Goal: Answer question/provide support

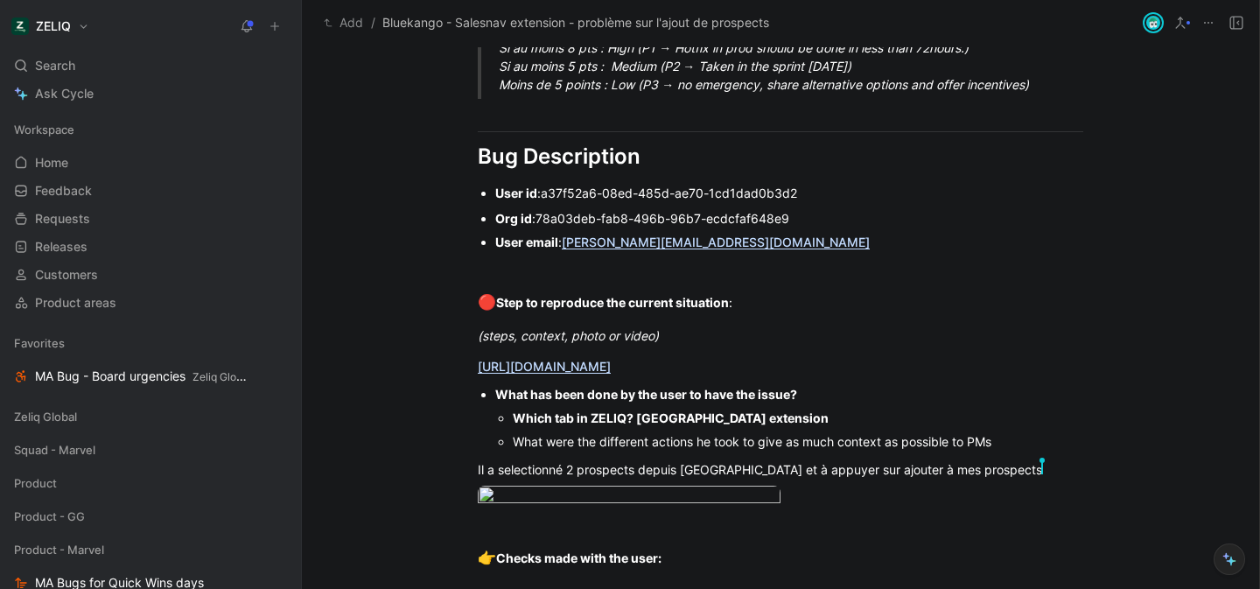
scroll to position [1546, 0]
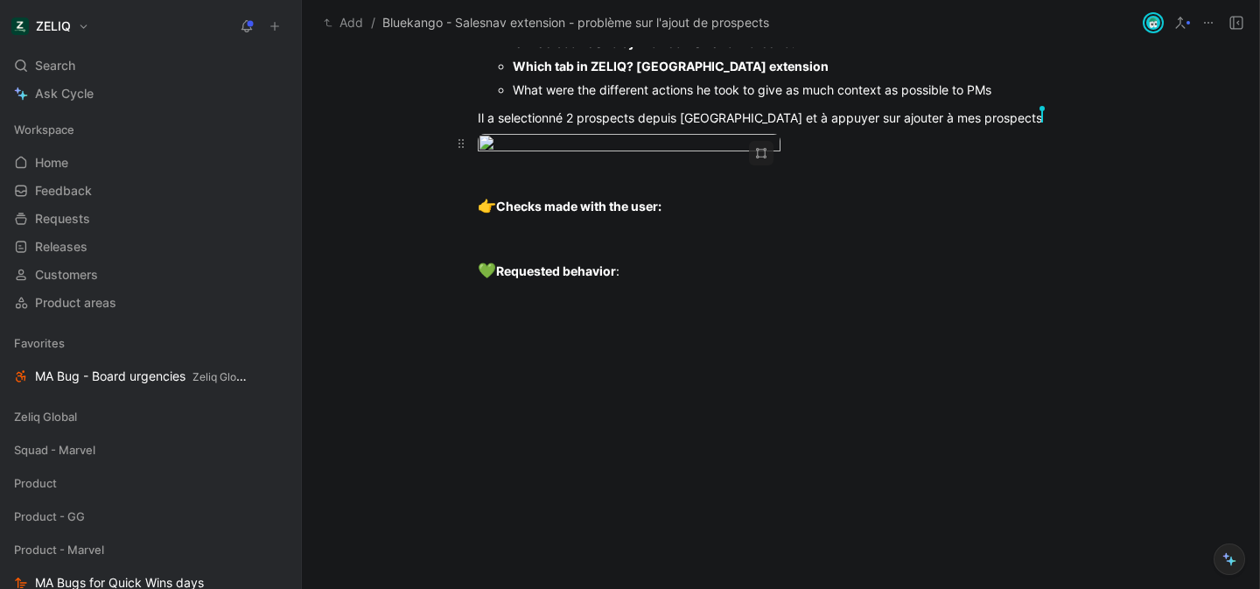
click at [583, 228] on body "ZELIQ Search ⌘ K Ask Cycle Workspace Home G then H Feedback G then F Requests G…" at bounding box center [630, 294] width 1260 height 589
click at [583, 228] on img at bounding box center [630, 294] width 1260 height 589
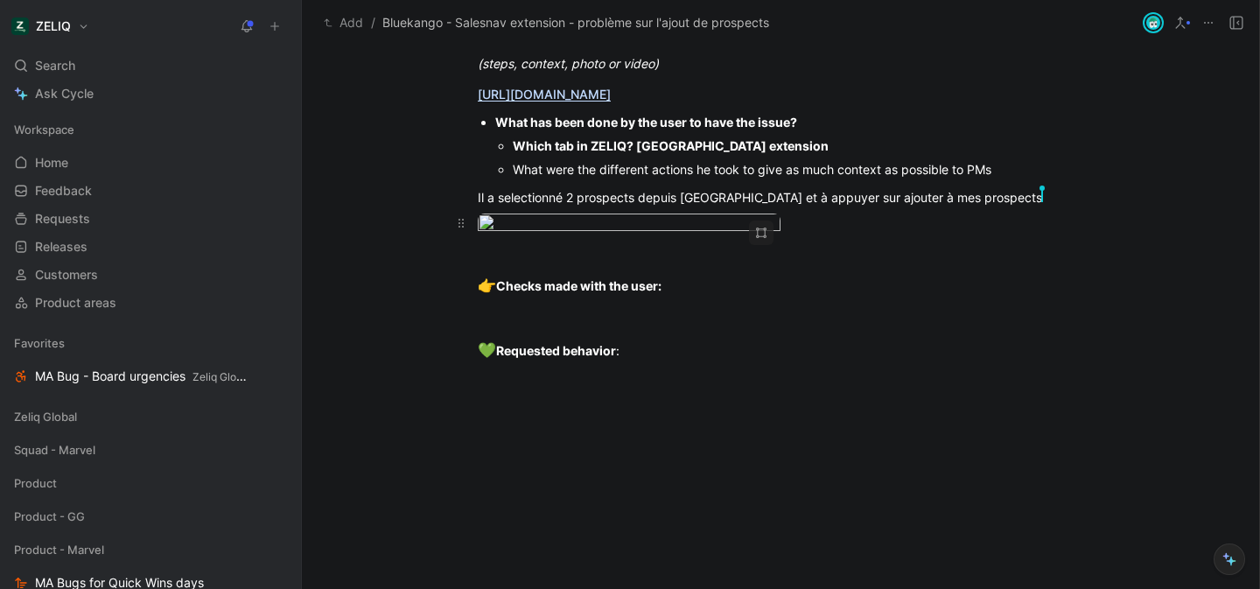
scroll to position [1605, 0]
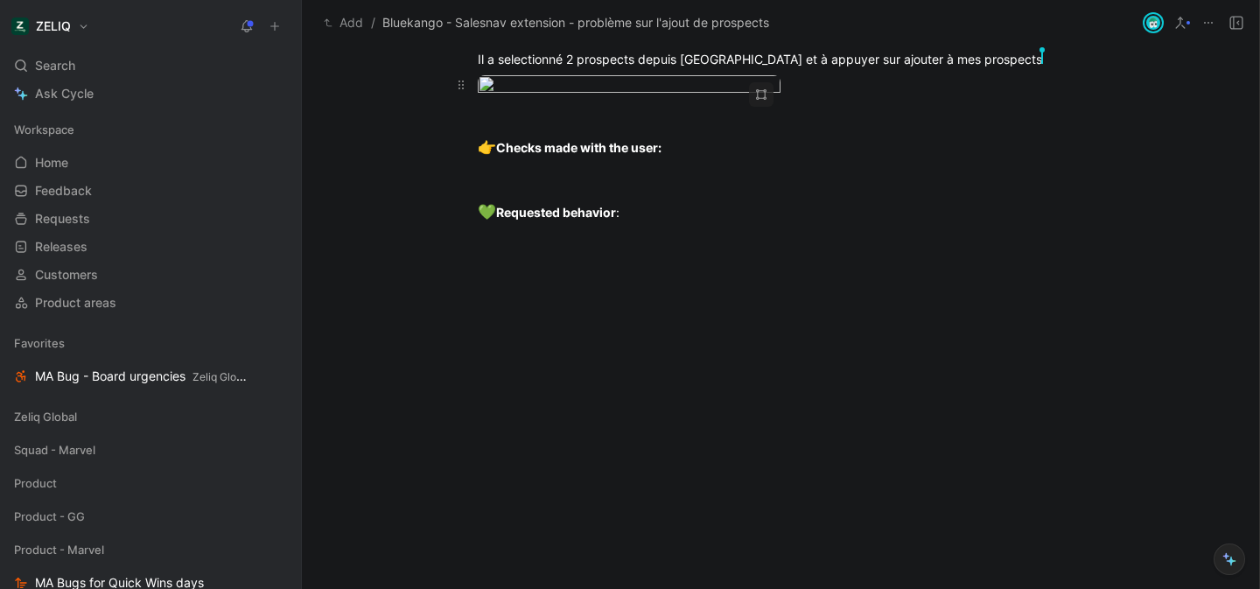
click at [522, 162] on body "ZELIQ Search ⌘ K Ask Cycle Workspace Home G then H Feedback G then F Requests G…" at bounding box center [630, 294] width 1260 height 589
click at [522, 166] on img at bounding box center [630, 294] width 1260 height 589
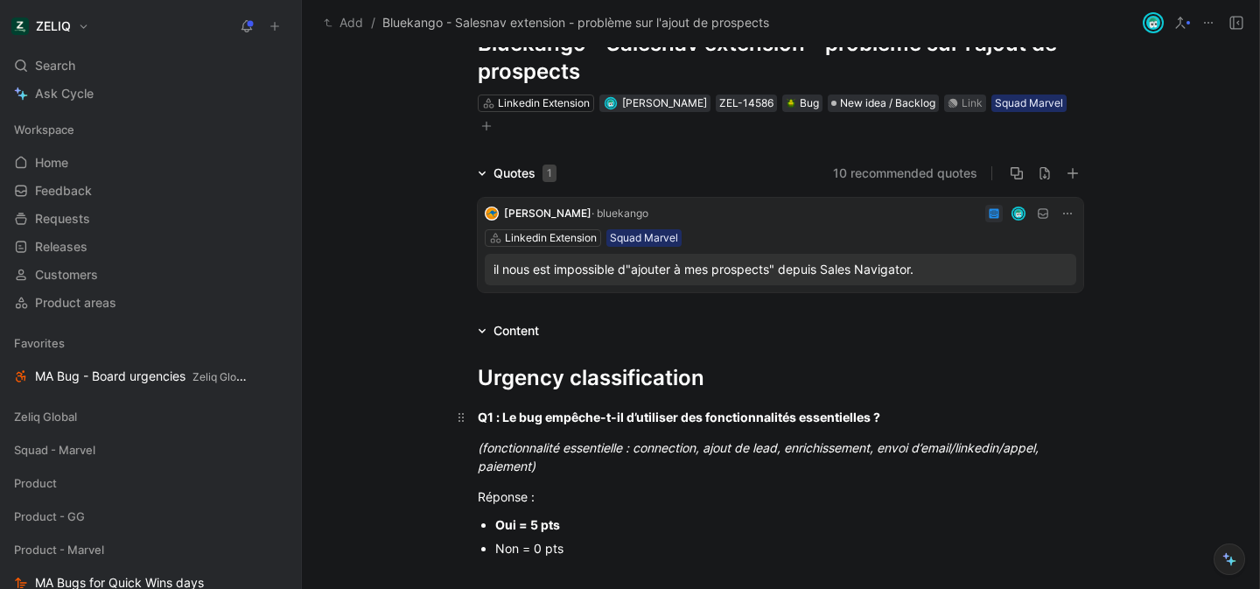
scroll to position [0, 0]
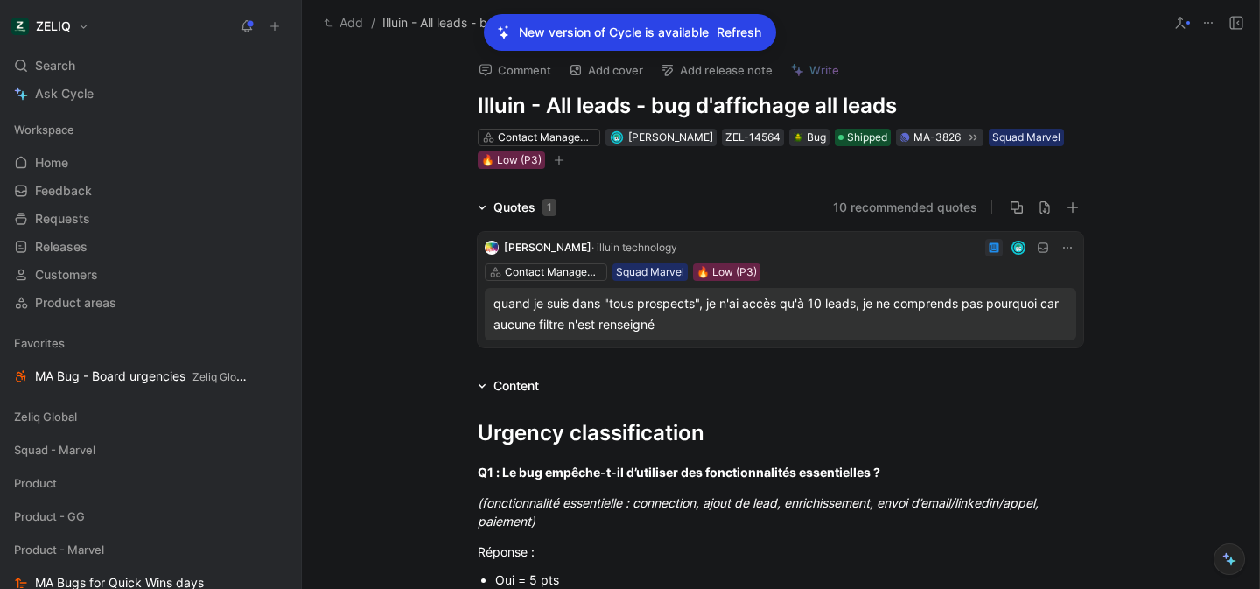
scroll to position [1036, 0]
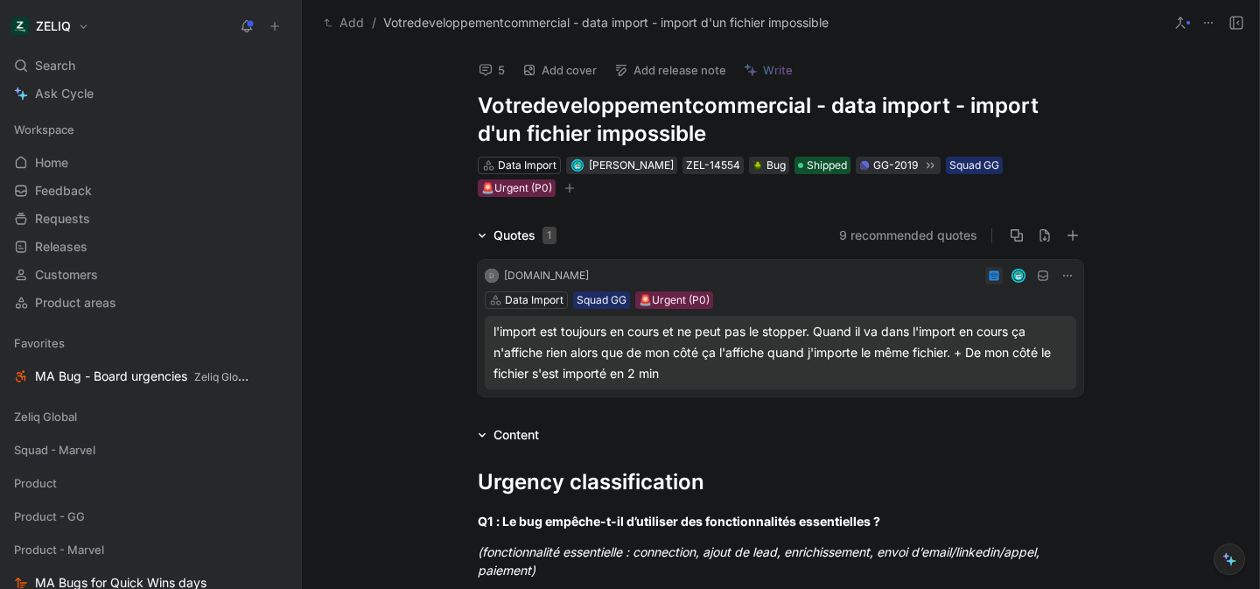
scroll to position [346, 0]
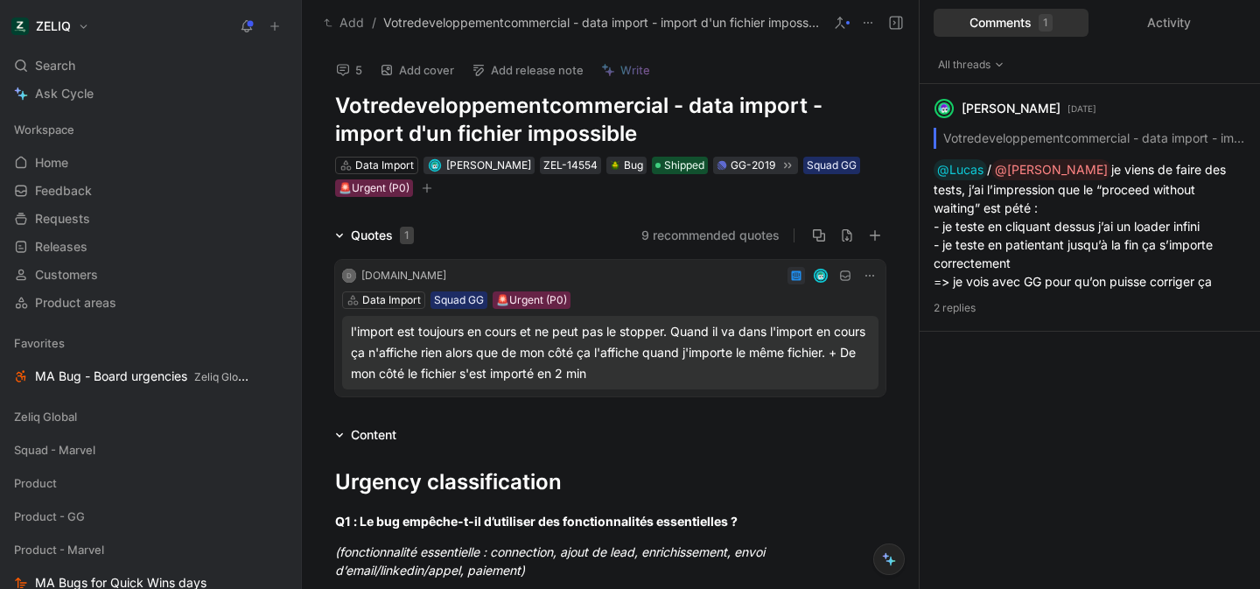
scroll to position [12, 0]
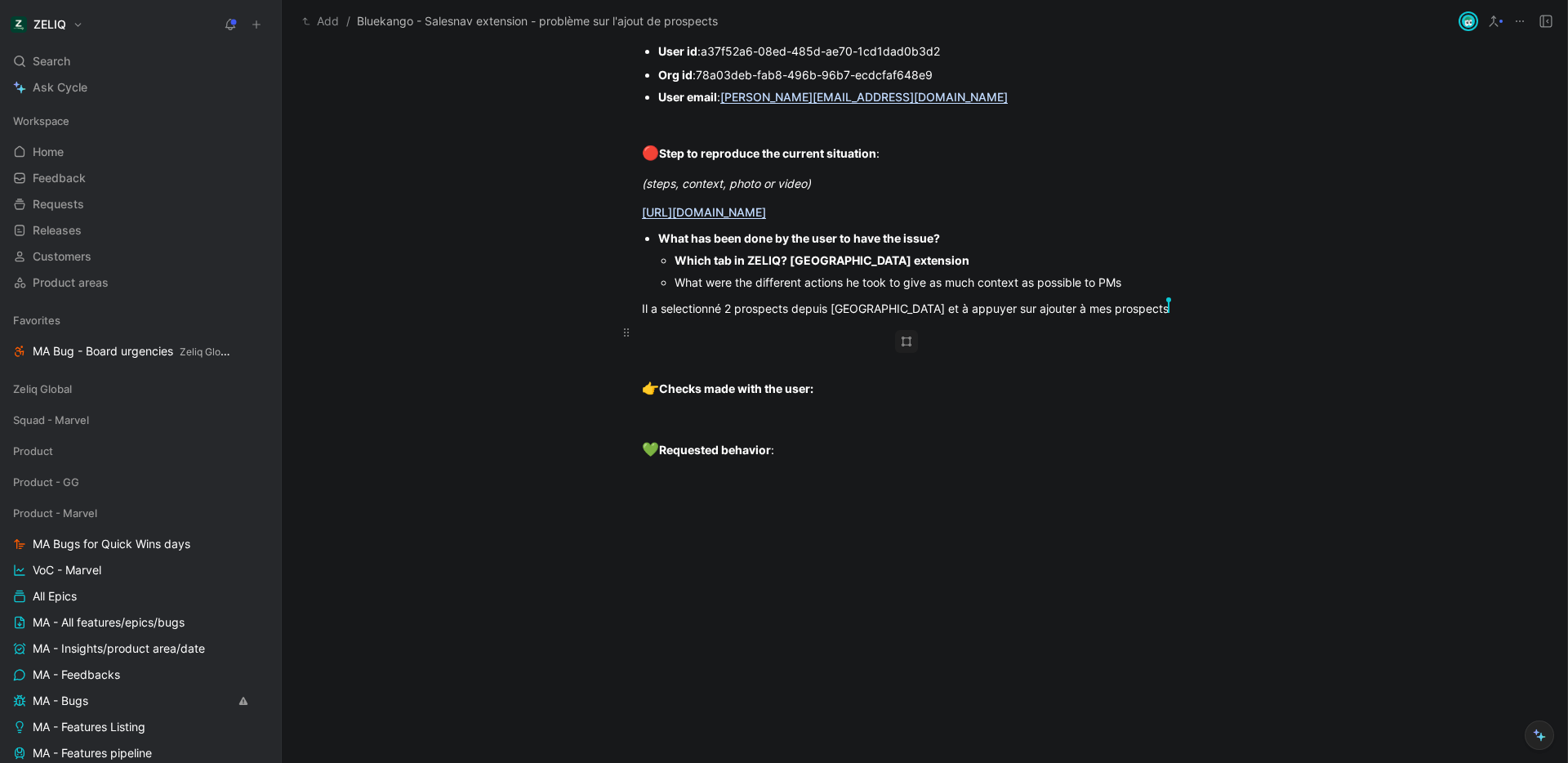
scroll to position [1169, 0]
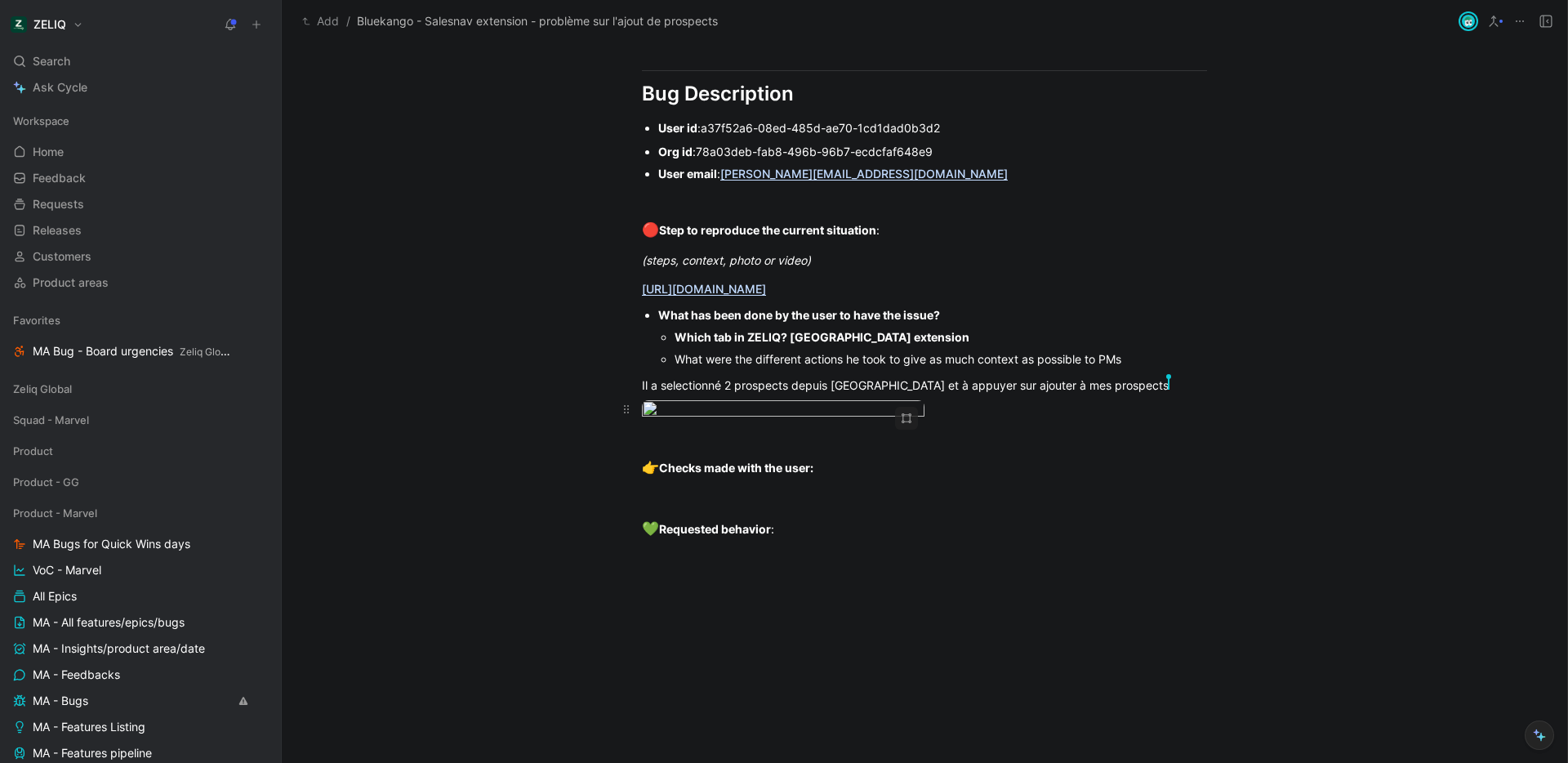
click at [735, 482] on body "ZELIQ Search ⌘ K Ask Cycle Workspace Home G then H Feedback G then F Requests G…" at bounding box center [784, 381] width 1568 height 763
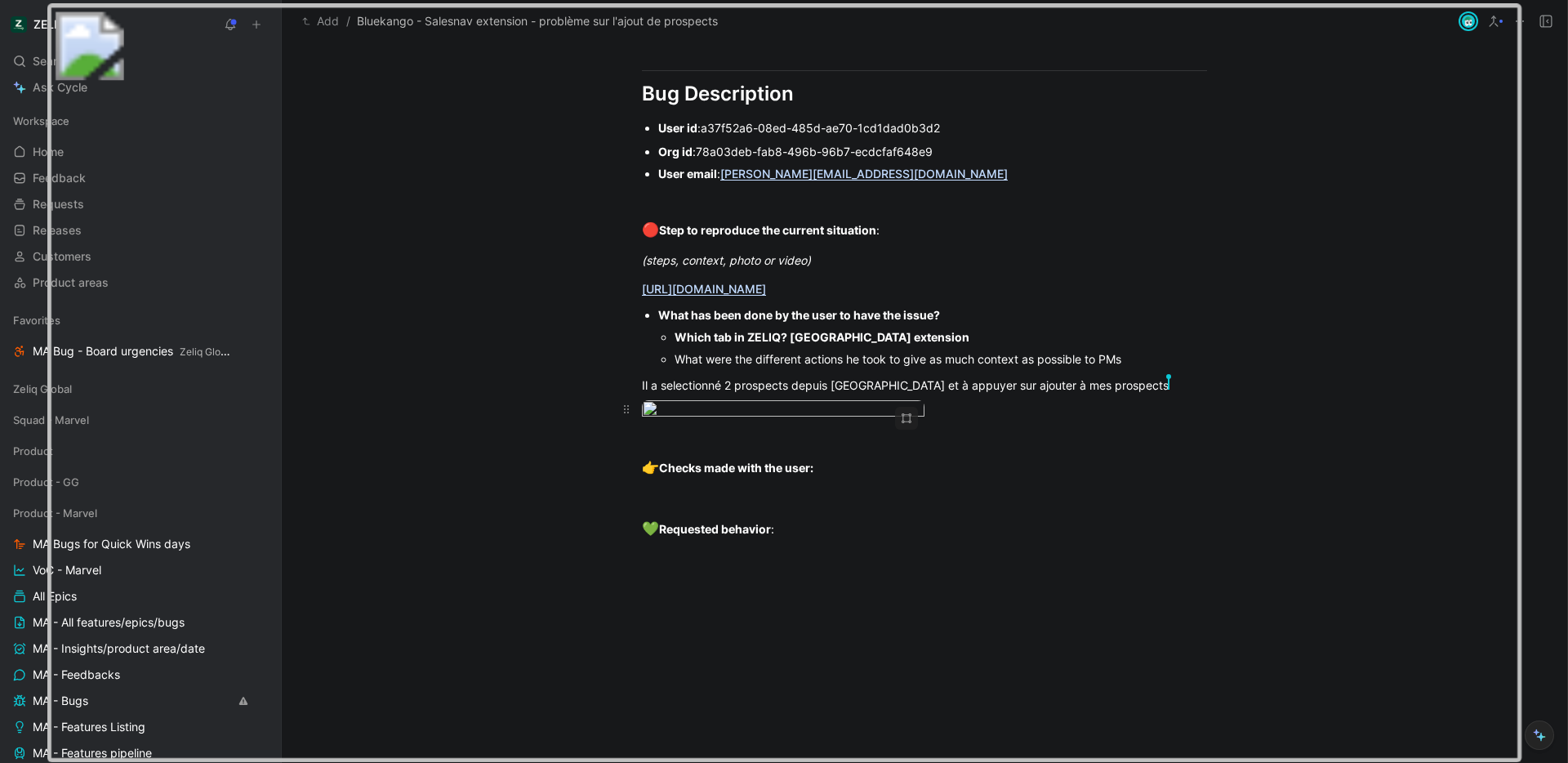
click at [735, 482] on img at bounding box center [784, 382] width 1476 height 757
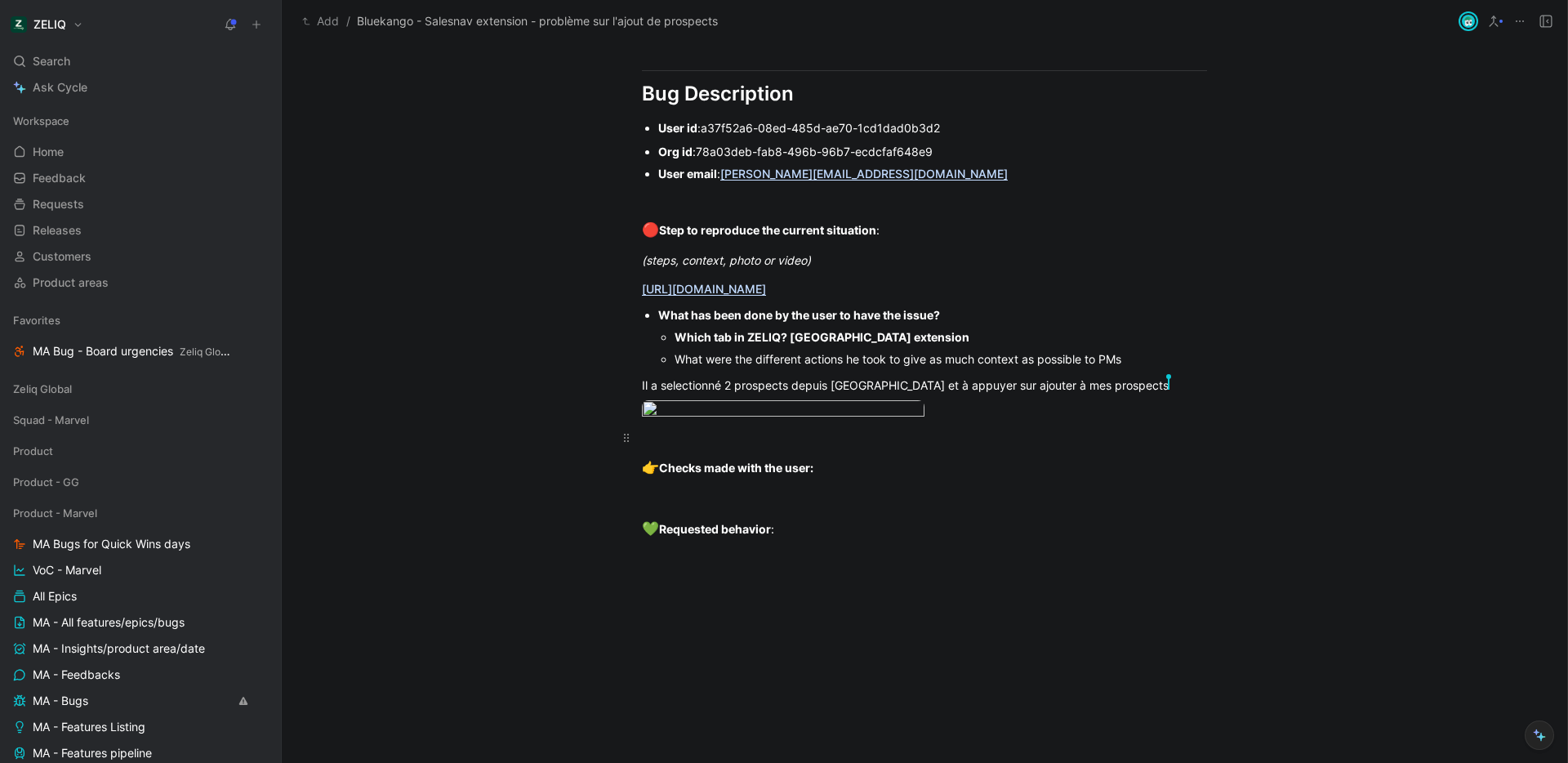
click at [705, 451] on p at bounding box center [925, 437] width 627 height 27
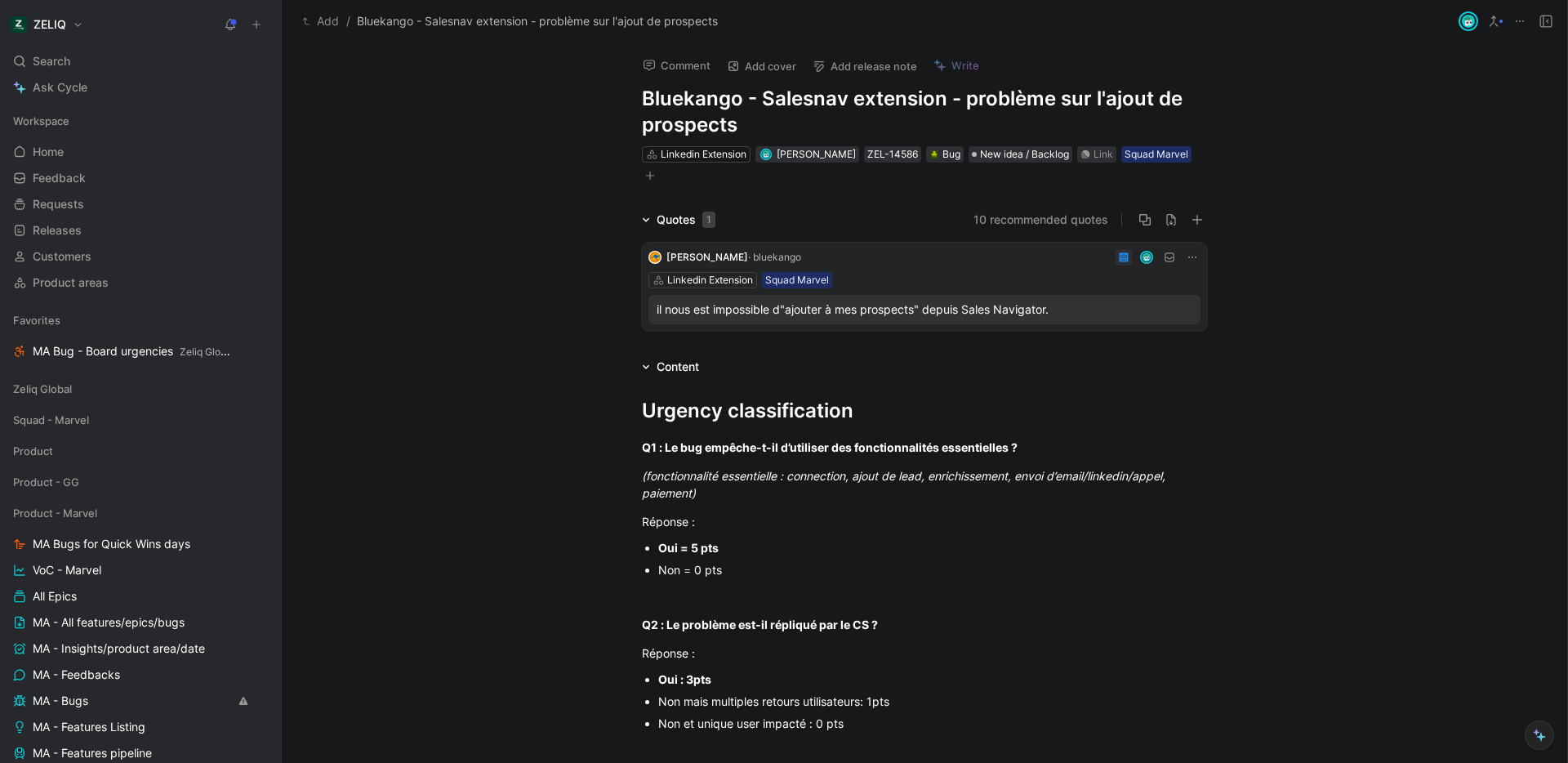
click at [688, 61] on button "Comment" at bounding box center [677, 65] width 82 height 23
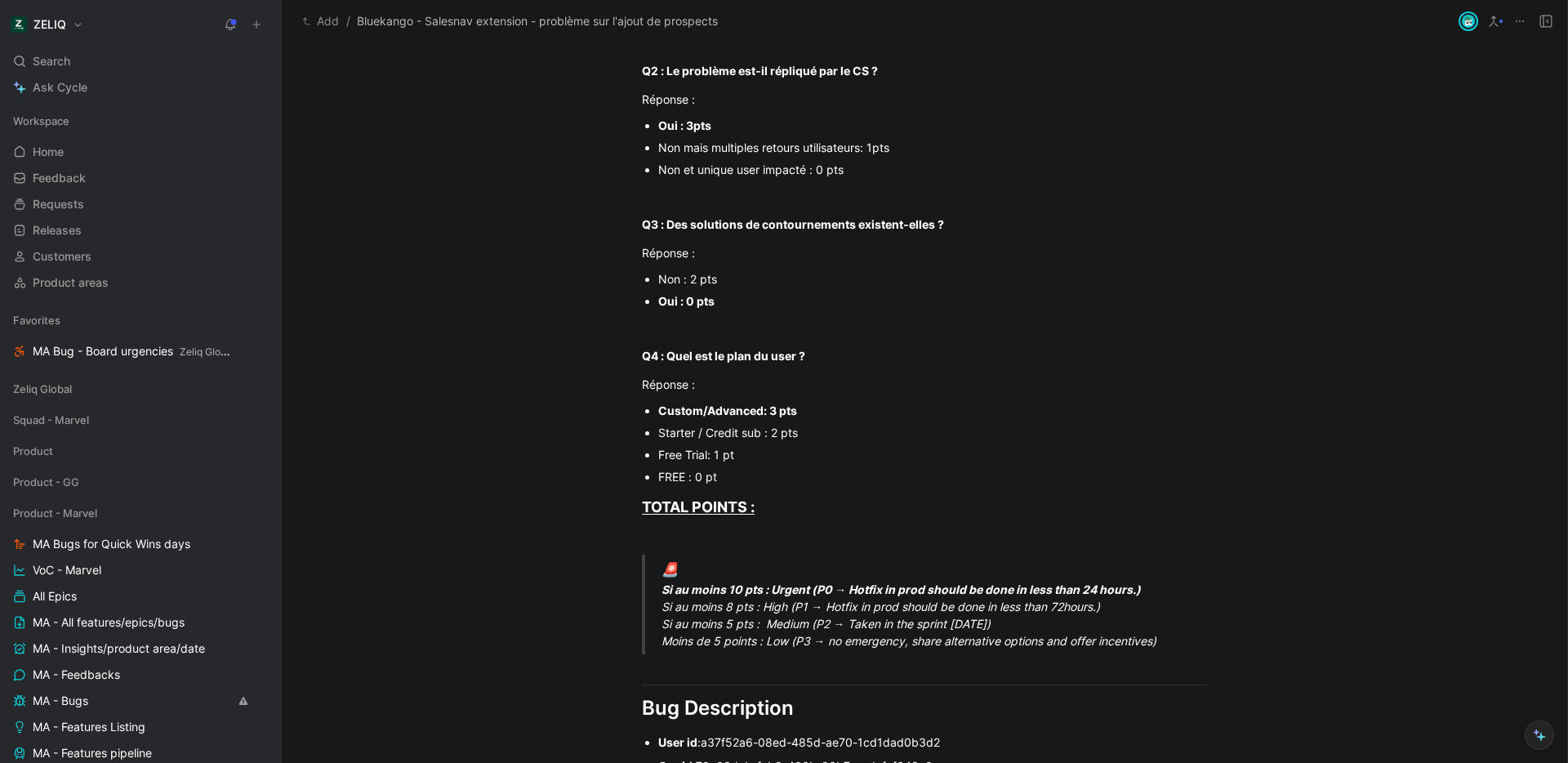
scroll to position [849, 0]
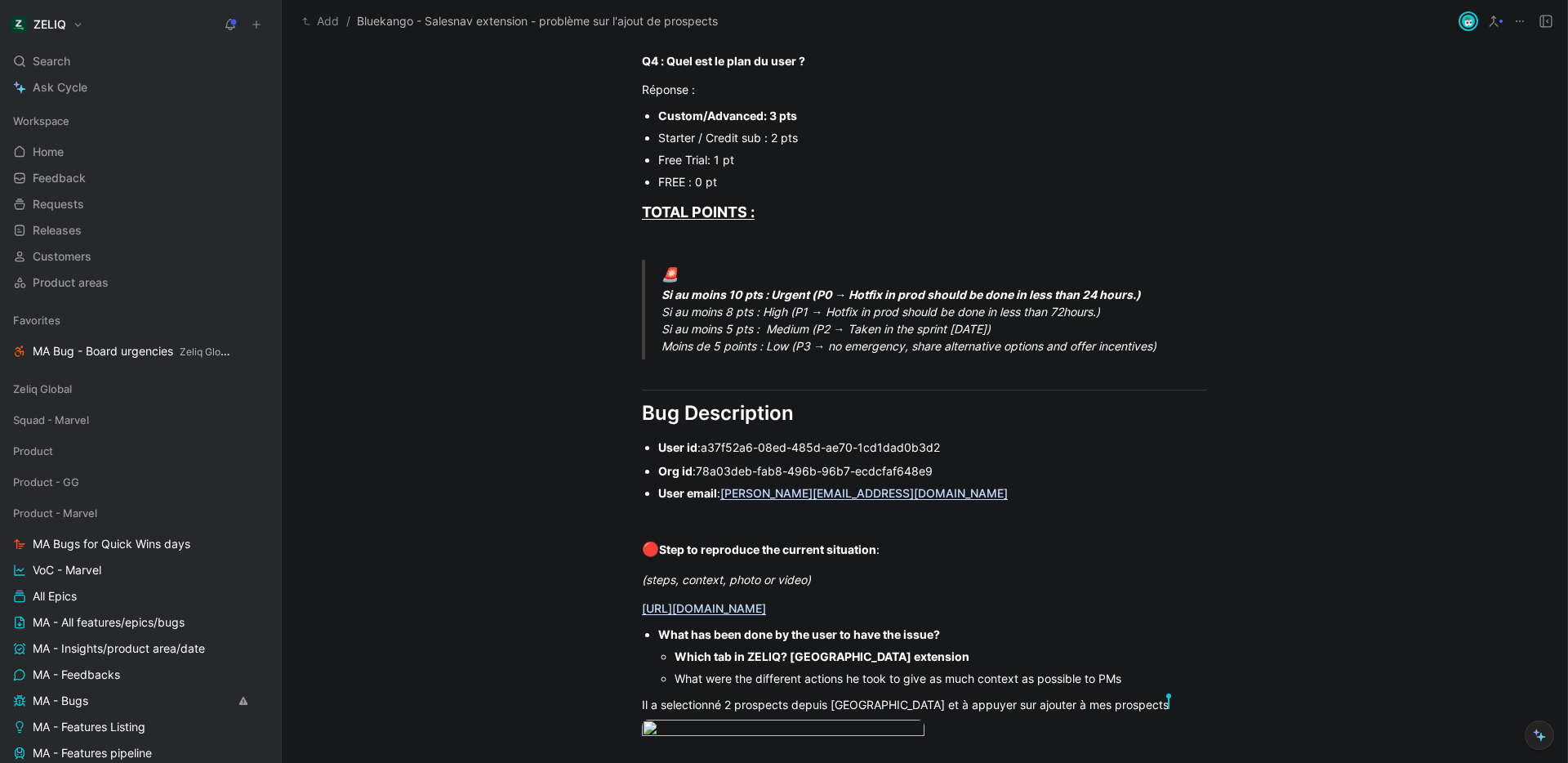
click at [729, 471] on span "78a03deb-fab8-496b-96b7-ecdcfaf648e9" at bounding box center [815, 471] width 237 height 14
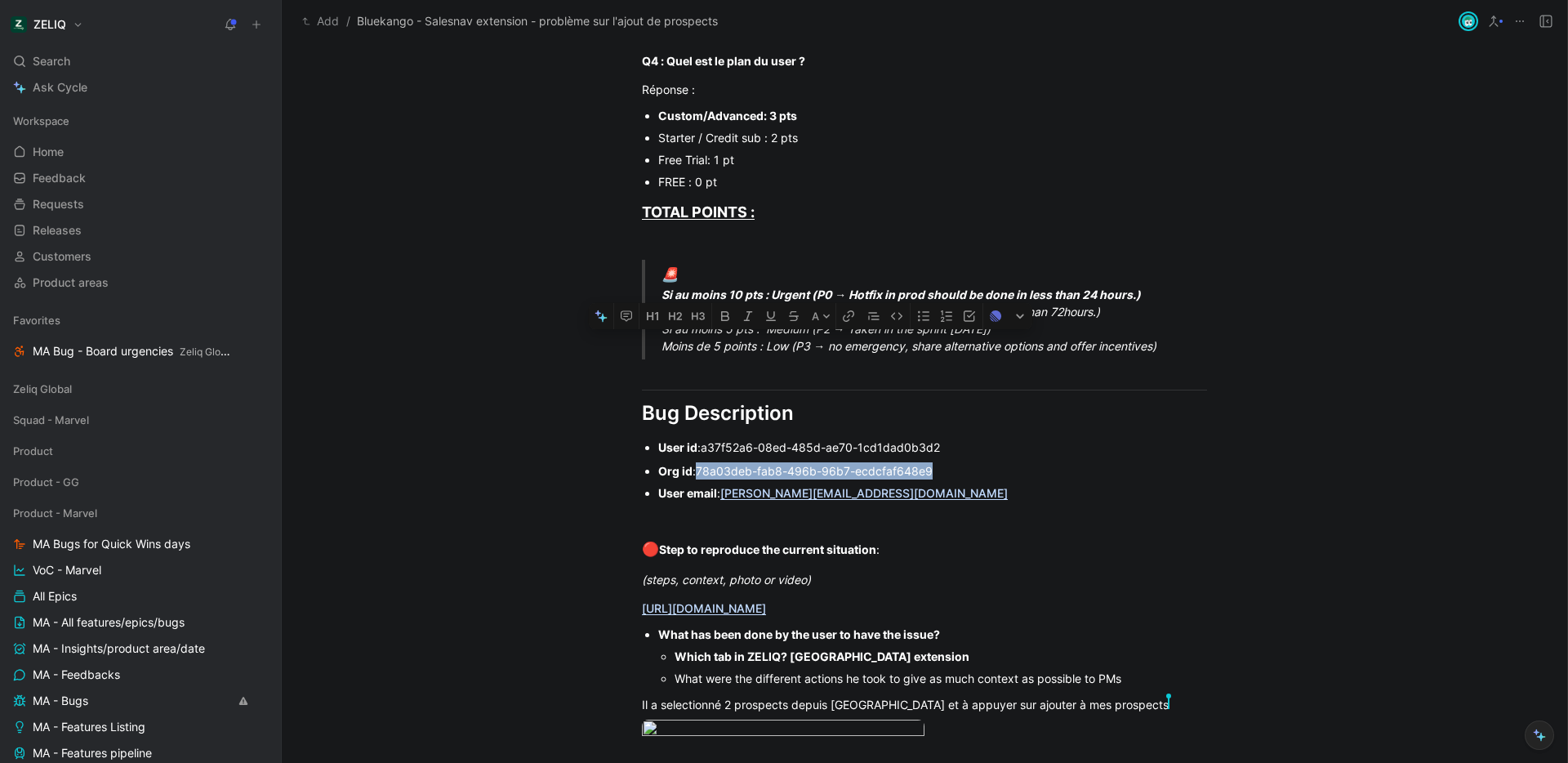
drag, startPoint x: 729, startPoint y: 471, endPoint x: 868, endPoint y: 468, distance: 139.0
click at [868, 468] on span "78a03deb-fab8-496b-96b7-ecdcfaf648e9" at bounding box center [815, 471] width 237 height 14
copy span "78a03deb-fab8-496b-96b7-ecdcfaf648e9"
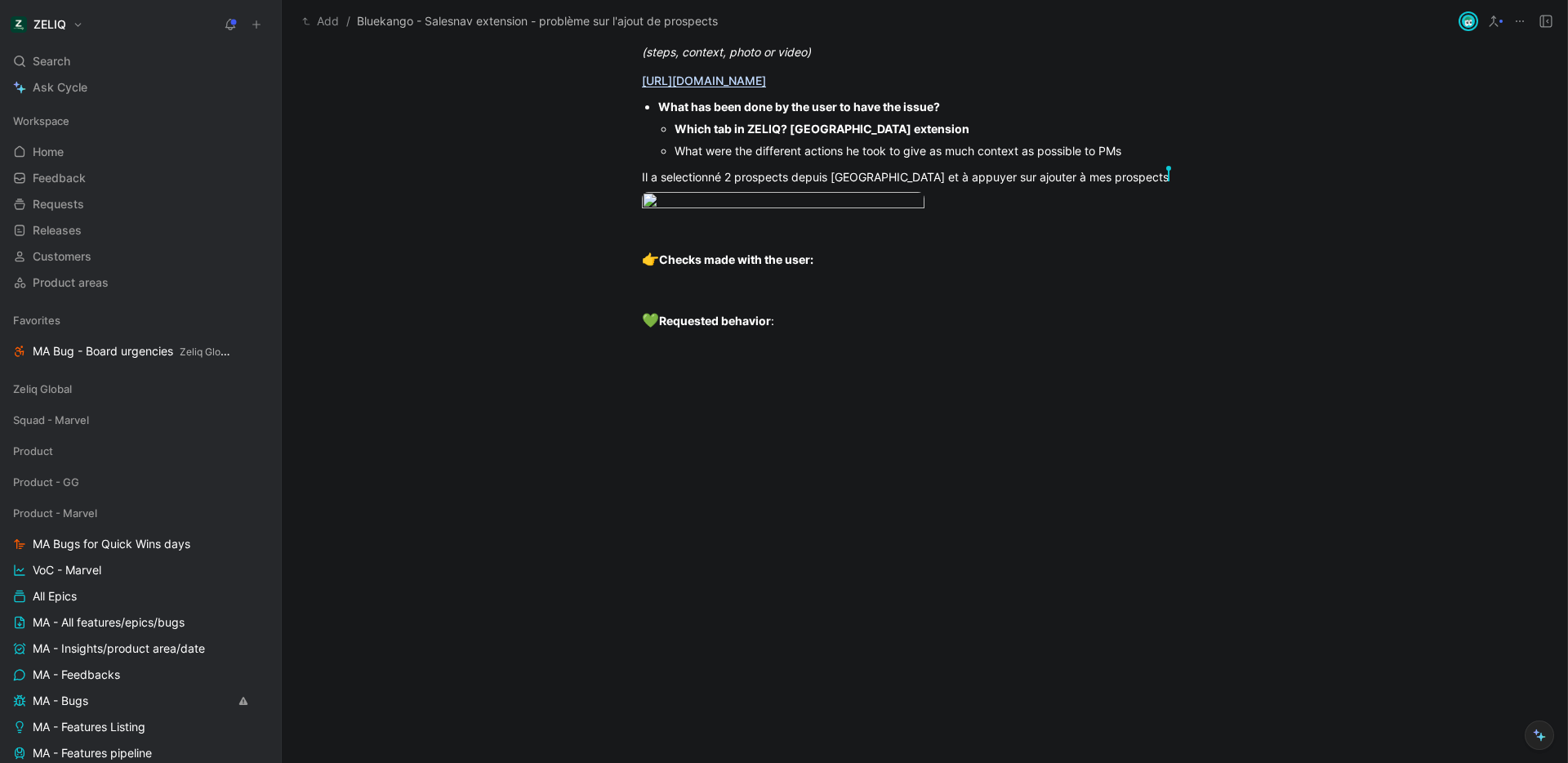
scroll to position [1225, 0]
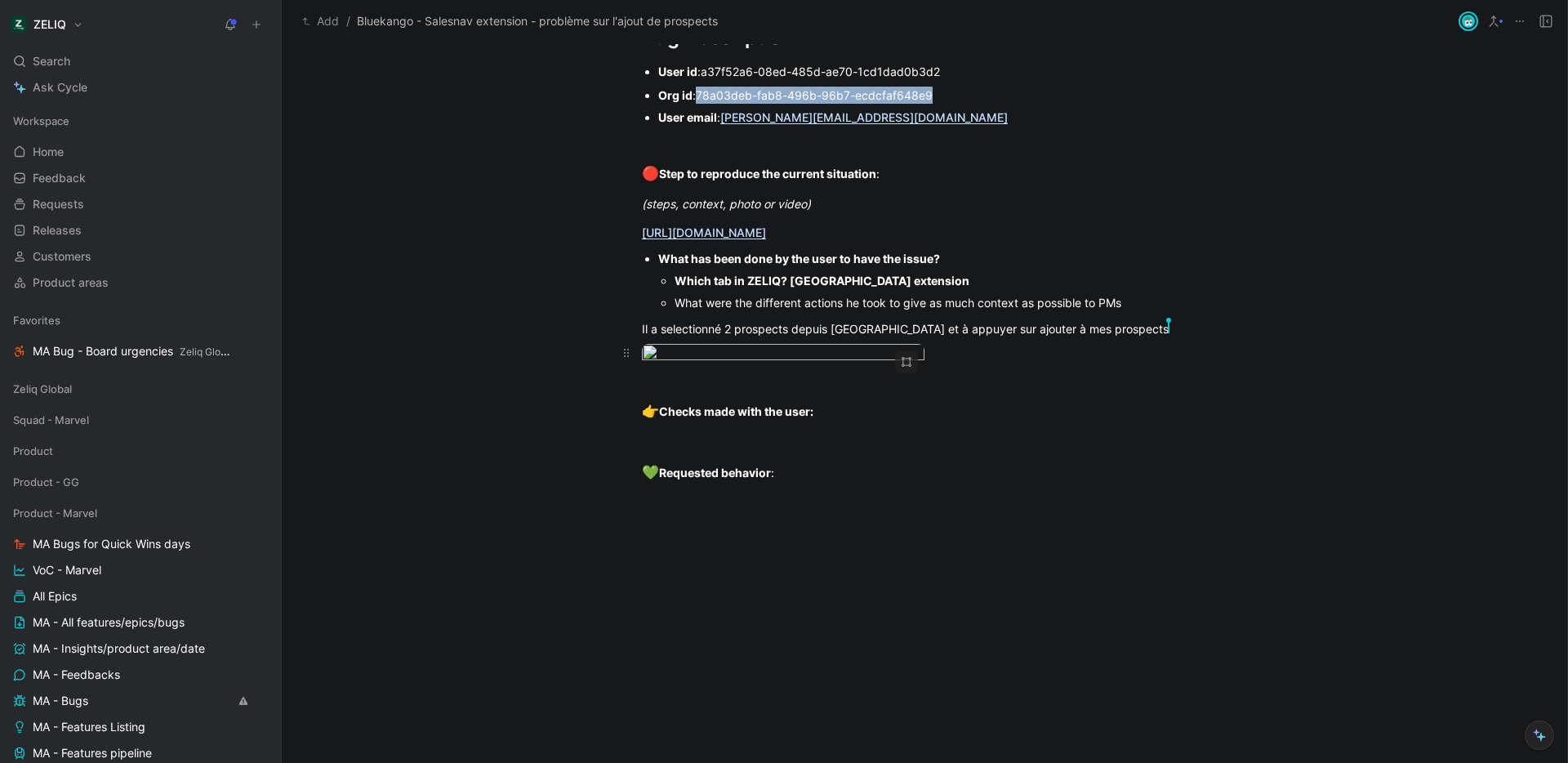
click at [772, 437] on body "ZELIQ Search ⌘ K Ask Cycle Workspace Home G then H Feedback G then F Requests G…" at bounding box center [784, 381] width 1568 height 763
click at [776, 429] on img at bounding box center [784, 381] width 1568 height 763
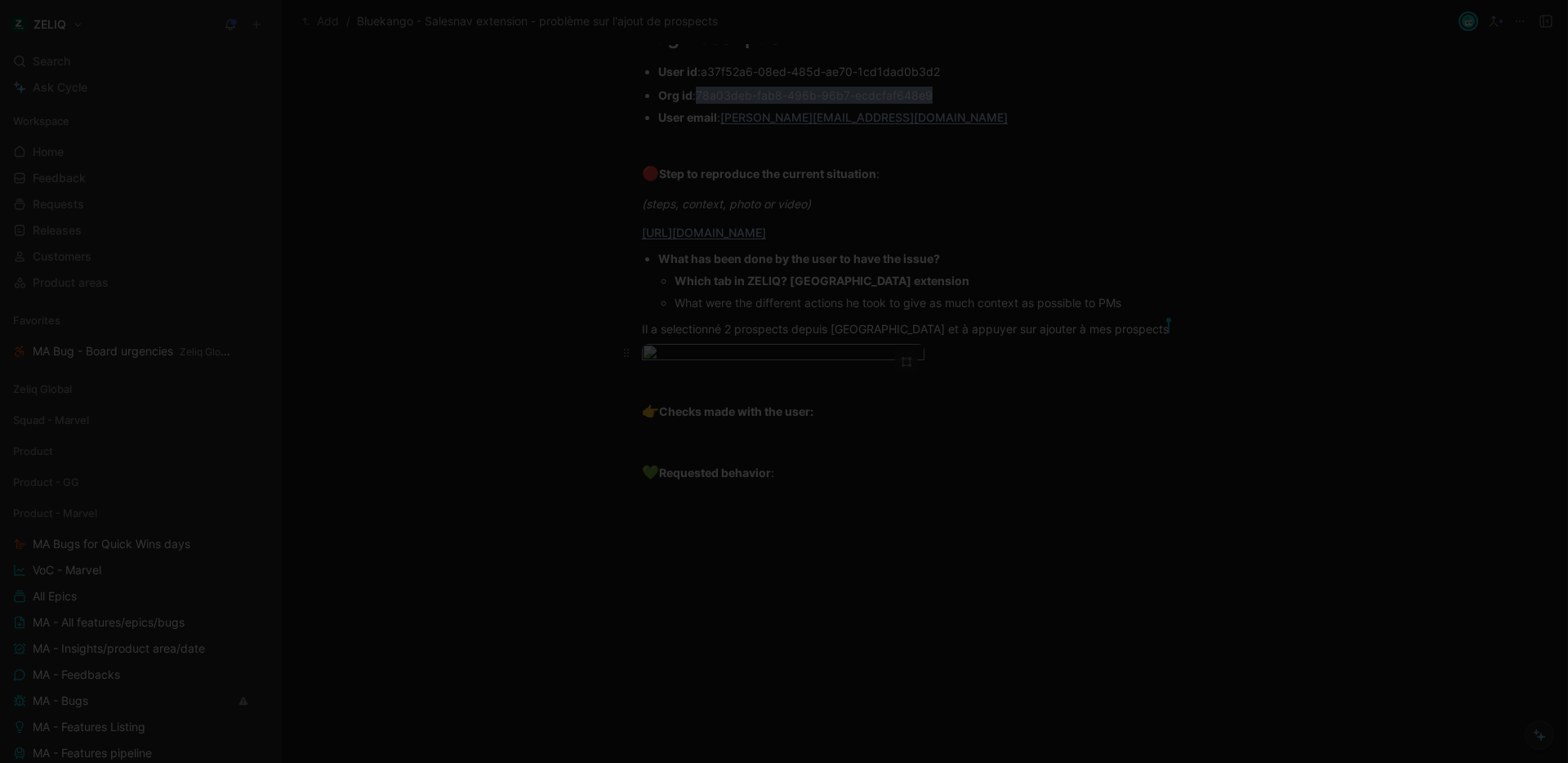
click at [770, 412] on body "ZELIQ Search ⌘ K Ask Cycle Workspace Home G then H Feedback G then F Requests G…" at bounding box center [784, 381] width 1568 height 763
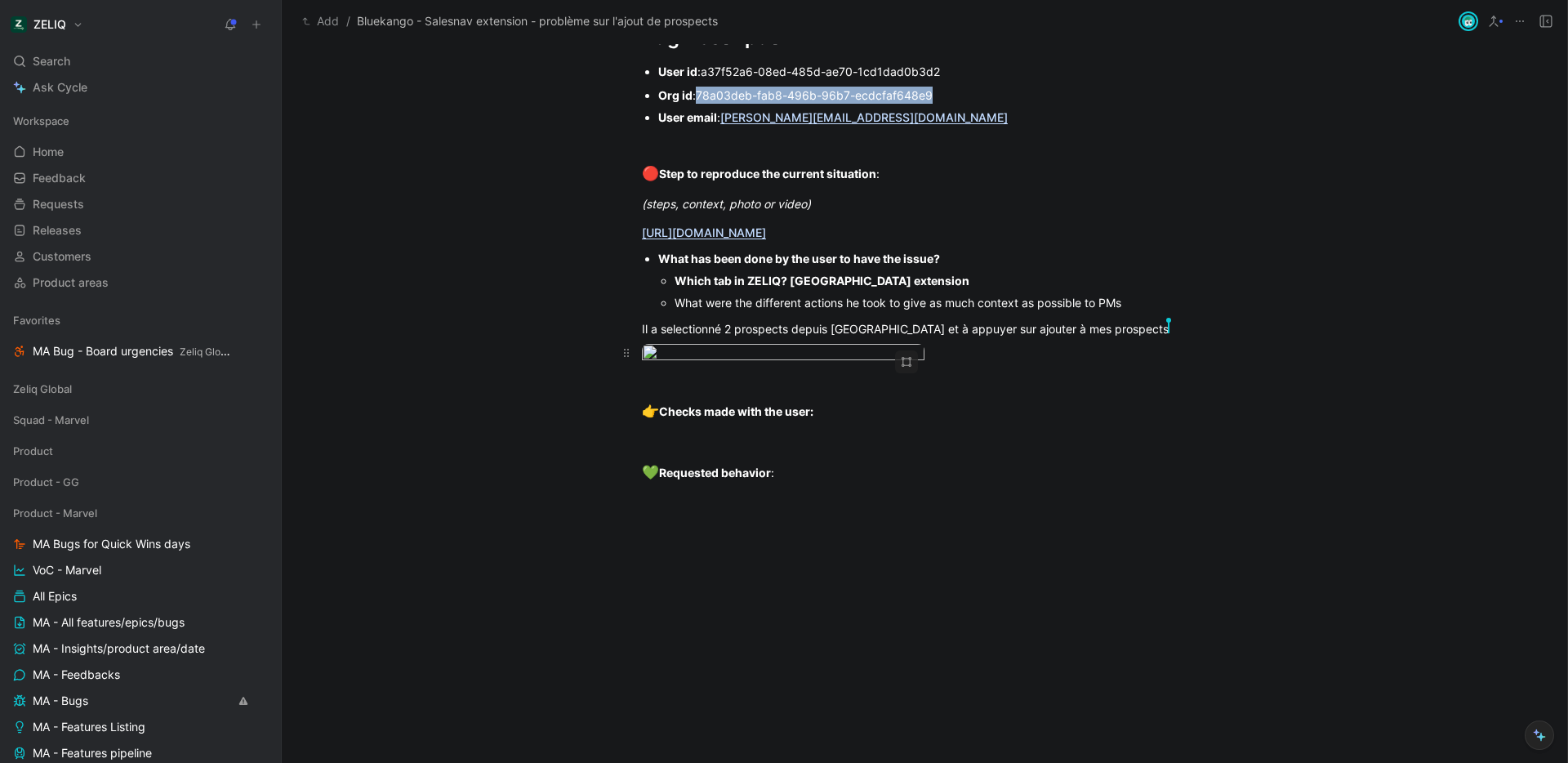
click at [770, 412] on img at bounding box center [784, 382] width 1567 height 763
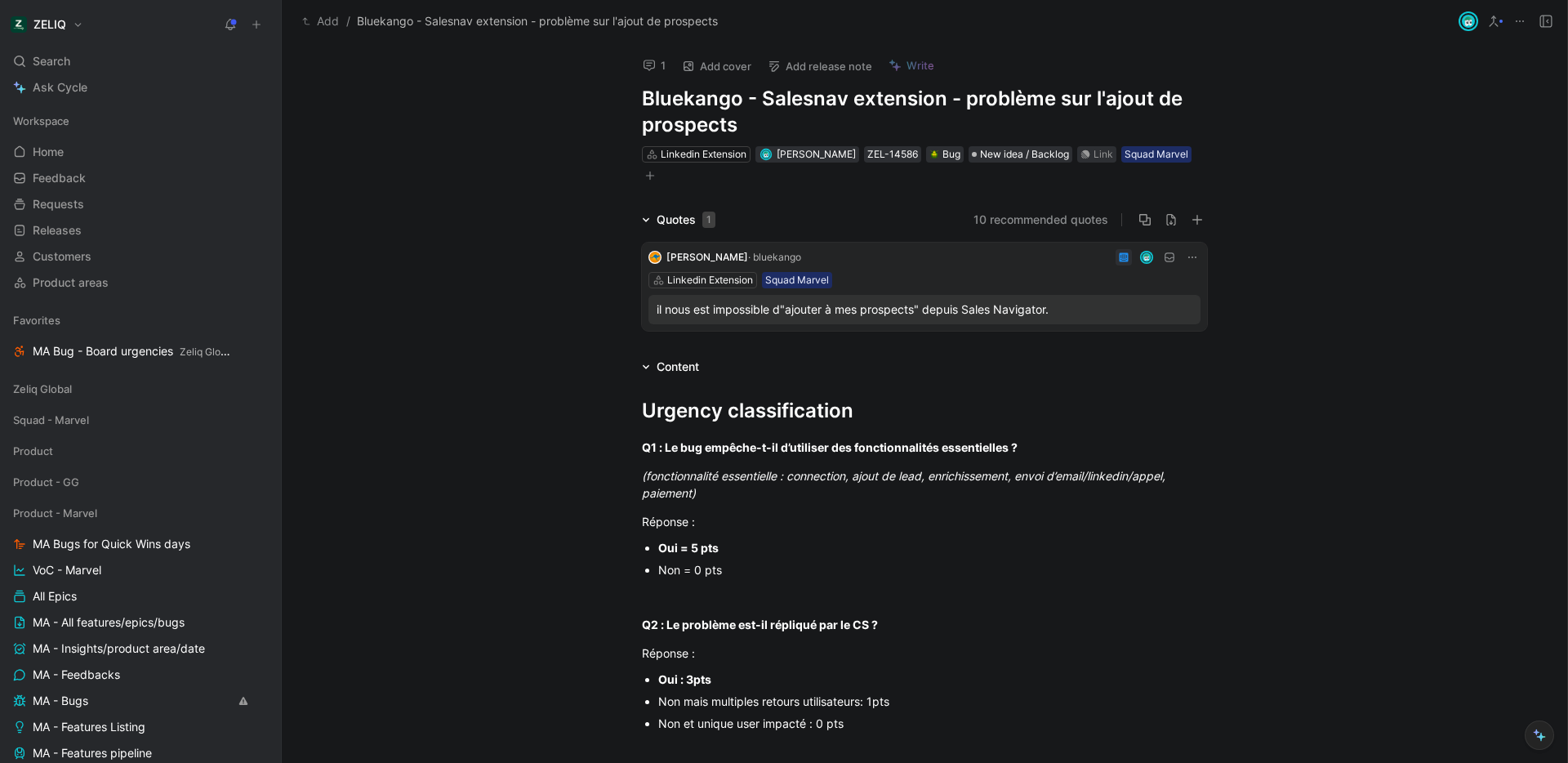
scroll to position [1345, 0]
